Goal: Task Accomplishment & Management: Complete application form

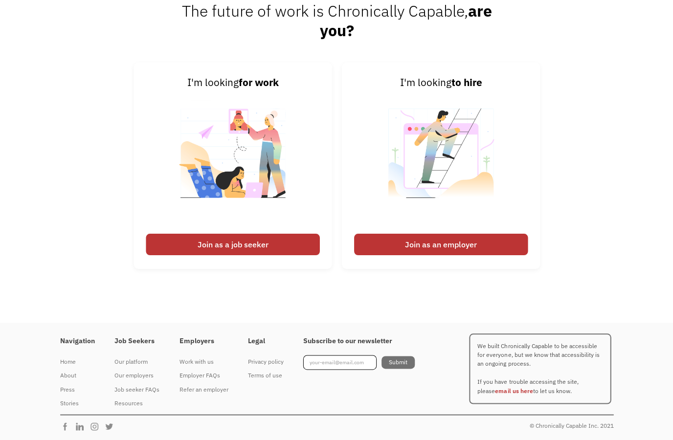
scroll to position [2528, 0]
click at [185, 255] on div "Join as a job seeker" at bounding box center [233, 244] width 174 height 22
click at [211, 255] on div "Join as a job seeker" at bounding box center [233, 244] width 174 height 22
click at [218, 218] on img at bounding box center [233, 159] width 122 height 138
click at [220, 212] on img at bounding box center [233, 159] width 122 height 138
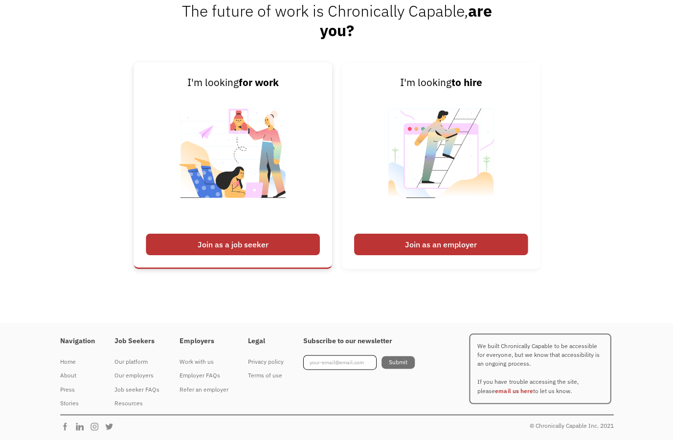
click at [222, 215] on img at bounding box center [233, 159] width 122 height 138
click at [228, 255] on div "Join as a job seeker" at bounding box center [233, 244] width 174 height 22
click at [232, 255] on div "Join as a job seeker" at bounding box center [233, 244] width 174 height 22
click at [236, 255] on div "Join as a job seeker" at bounding box center [233, 244] width 174 height 22
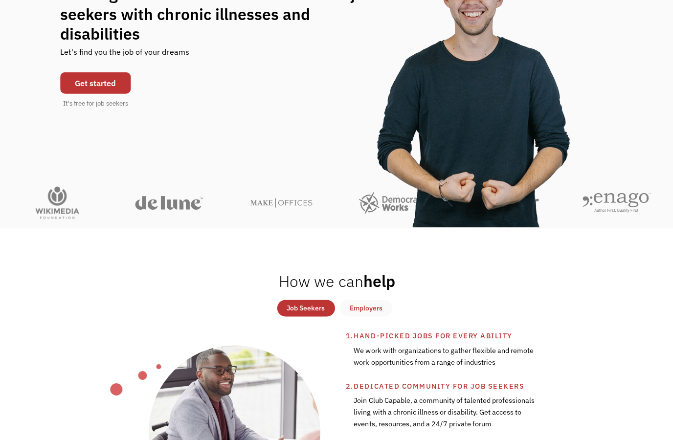
scroll to position [0, 0]
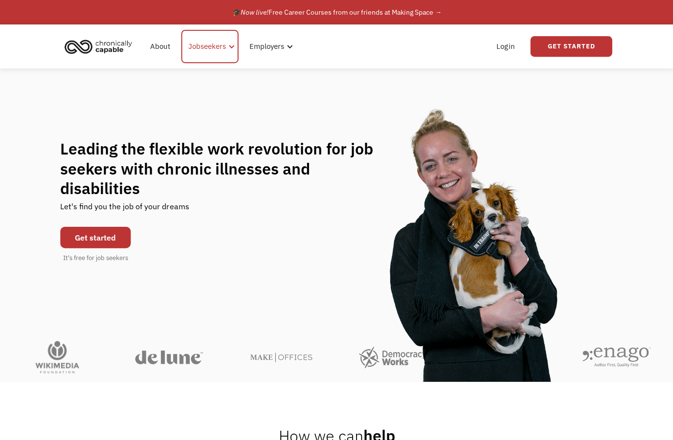
click at [219, 47] on div "Jobseekers" at bounding box center [207, 47] width 38 height 12
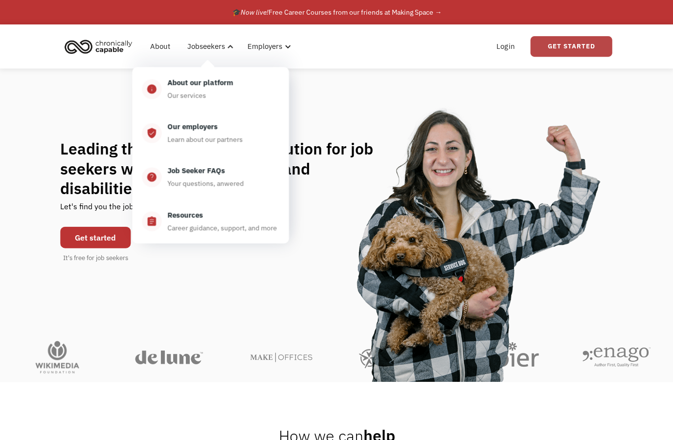
click at [575, 49] on link "Get Started" at bounding box center [570, 46] width 82 height 21
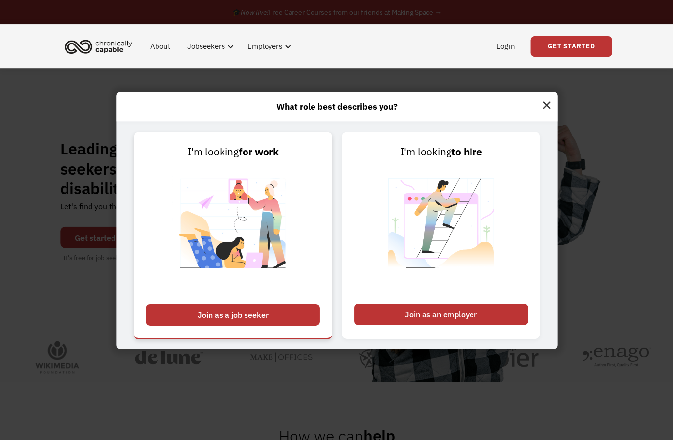
click at [258, 298] on img at bounding box center [233, 229] width 122 height 138
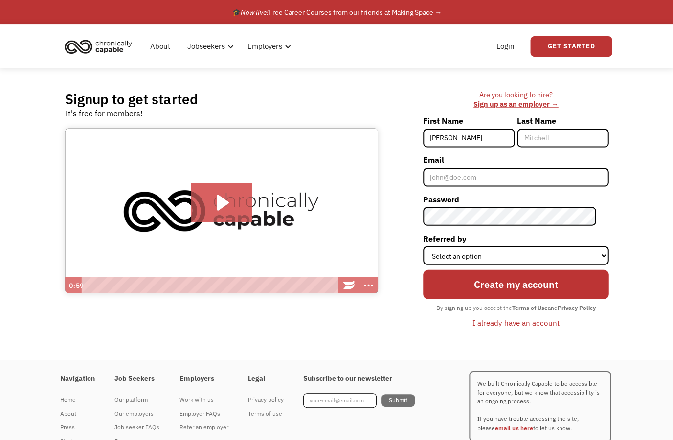
type input "Sandra"
type input "Seino"
type input "sandyseino@gmail.com"
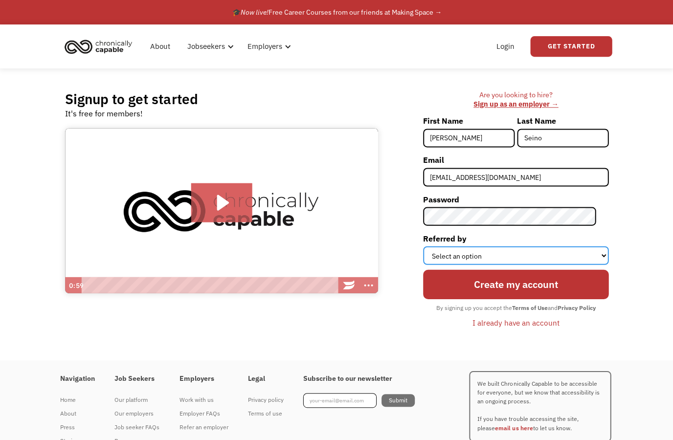
click at [538, 257] on select "Select an option Instagram Facebook Twitter Search Engine News Article Word of …" at bounding box center [514, 255] width 185 height 19
select select "Other"
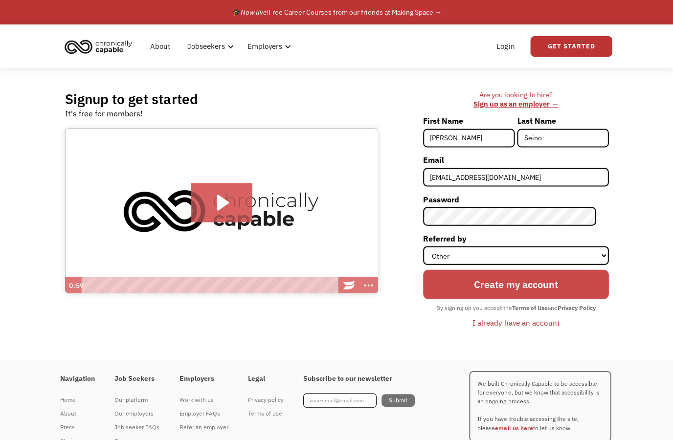
click at [555, 286] on input "Create my account" at bounding box center [514, 283] width 185 height 29
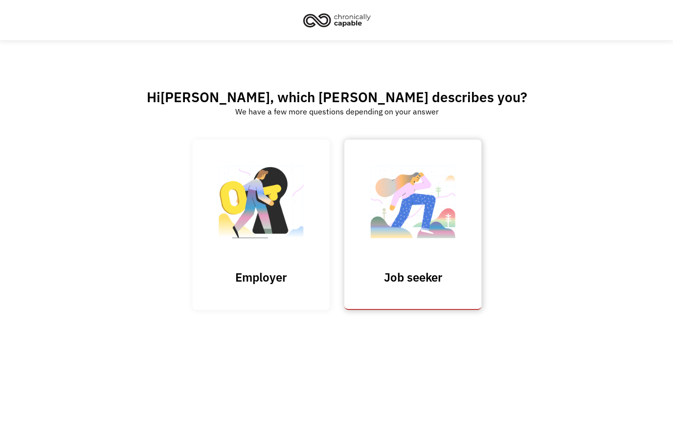
click at [429, 245] on img at bounding box center [412, 206] width 98 height 95
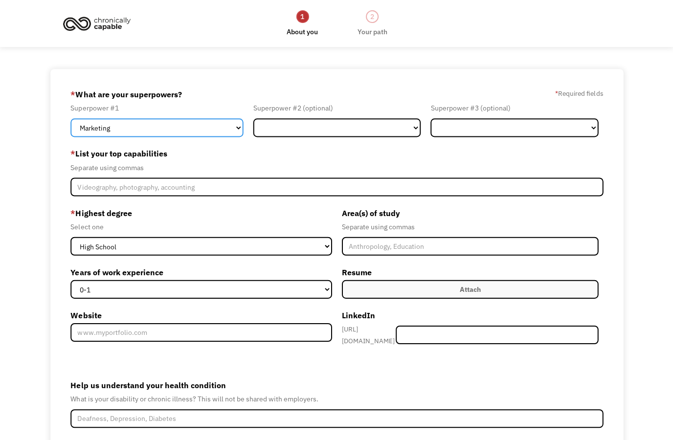
click at [228, 132] on select "Marketing Human Resources Finance Technology Operations Sales Industrial & Manu…" at bounding box center [156, 127] width 172 height 19
select select "Technology"
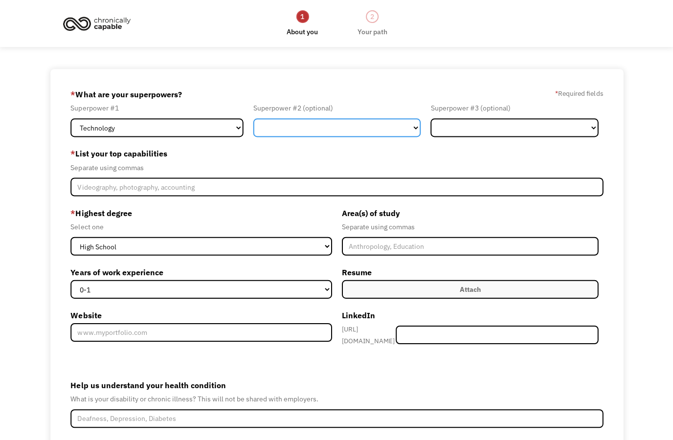
click at [363, 130] on select "Marketing Human Resources Finance Technology Operations Sales Industrial & Manu…" at bounding box center [336, 127] width 167 height 19
select select "Customer Service"
click at [544, 126] on select "Marketing Human Resources Finance Technology Operations Sales Industrial & Manu…" at bounding box center [513, 127] width 167 height 19
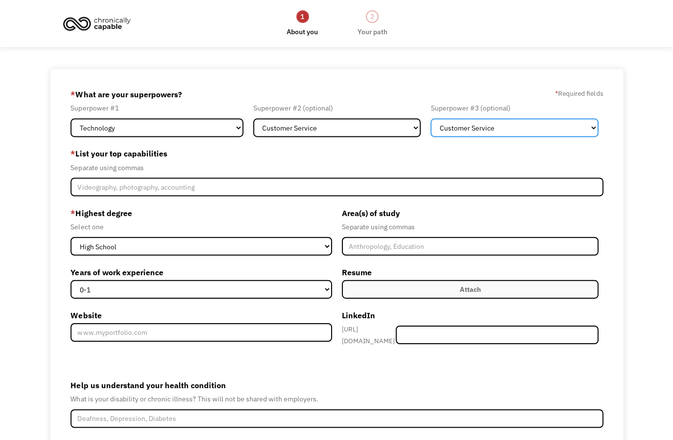
click at [582, 132] on select "Marketing Human Resources Finance Technology Operations Sales Industrial & Manu…" at bounding box center [513, 127] width 167 height 19
select select "Communications & Public Relations"
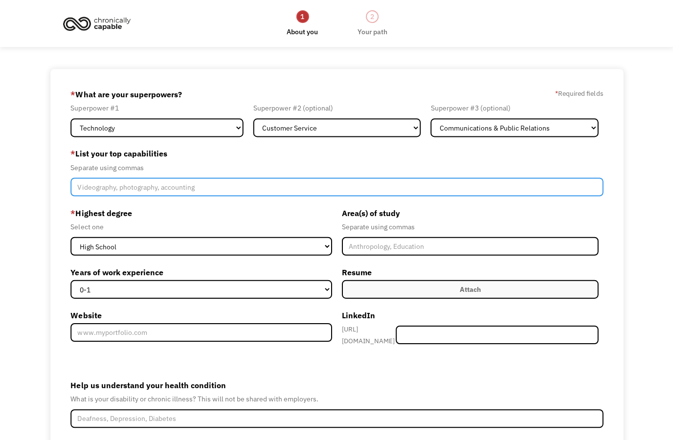
click at [558, 187] on input "Member-Create-Step1" at bounding box center [335, 186] width 531 height 19
type input "T"
type input "Computers, web development, SEO, Coding, creating content, forensic web redevel…"
